Goal: Complete application form

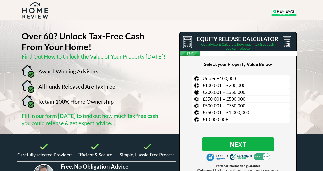
click at [197, 92] on label "£200,001 – £350,000" at bounding box center [241, 92] width 98 height 6
click at [0, 0] on input "£200,001 – £350,000" at bounding box center [0, 0] width 0 height 0
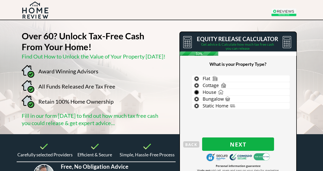
click at [207, 91] on span "House" at bounding box center [209, 92] width 14 height 6
click at [0, 0] on input "House" at bounding box center [0, 0] width 0 height 0
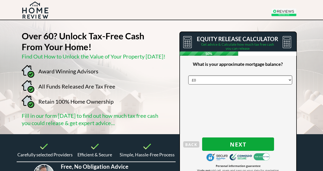
click at [233, 145] on span "Next" at bounding box center [238, 144] width 72 height 7
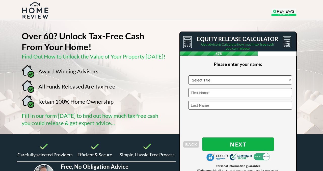
click at [289, 80] on select "Select Title Mr Mrs Ms Miss Dr [PERSON_NAME]" at bounding box center [240, 79] width 104 height 9
select select "Mr"
click at [199, 94] on input "text" at bounding box center [240, 92] width 104 height 9
type input "P"
type input "[PERSON_NAME]"
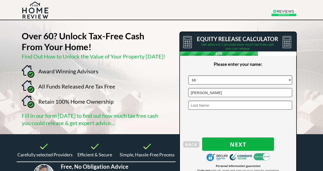
click at [195, 105] on input "text" at bounding box center [240, 105] width 104 height 9
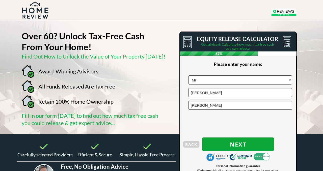
type input "[PERSON_NAME]"
click at [239, 146] on span "Next" at bounding box center [238, 144] width 72 height 7
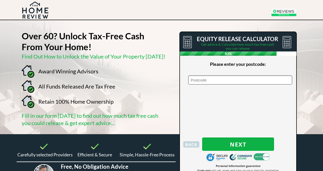
click at [190, 145] on span "BACK" at bounding box center [191, 144] width 16 height 7
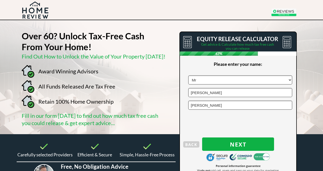
click at [202, 105] on input "[PERSON_NAME]" at bounding box center [240, 105] width 104 height 9
type input "M"
type input "g"
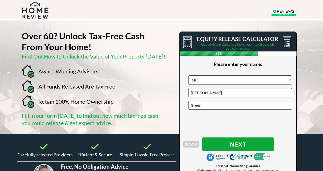
type input "Green"
click at [237, 144] on span "Next" at bounding box center [238, 144] width 72 height 7
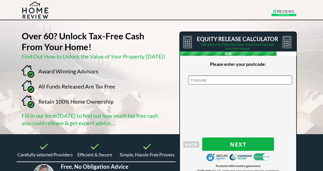
click at [198, 80] on input "text" at bounding box center [240, 79] width 104 height 9
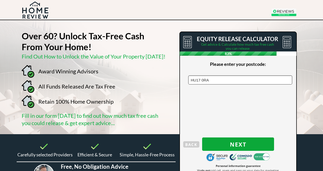
type input "HU17 0RA"
click at [234, 145] on span "Next" at bounding box center [238, 144] width 72 height 7
